Goal: Find contact information

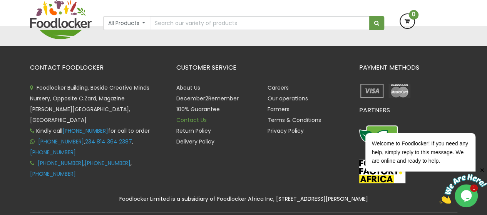
click at [195, 122] on link "Contact Us" at bounding box center [191, 120] width 30 height 8
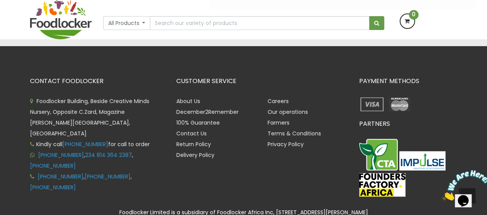
scroll to position [218, 0]
